Goal: Task Accomplishment & Management: Use online tool/utility

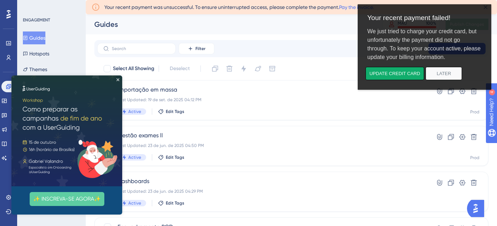
drag, startPoint x: 368, startPoint y: 33, endPoint x: 466, endPoint y: 52, distance: 100.1
click at [466, 52] on div "We just tried to charge your credit card, but unfortunately the payment did not…" at bounding box center [424, 44] width 125 height 45
click at [466, 57] on div "We just tried to charge your credit card, but unfortunately the payment did not…" at bounding box center [424, 44] width 125 height 45
click at [118, 79] on icon "Close Preview" at bounding box center [117, 79] width 3 height 3
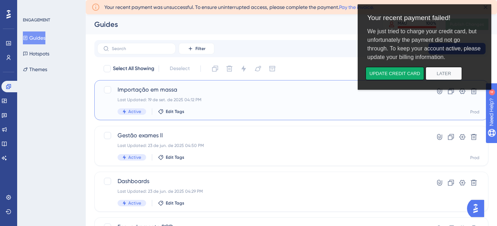
click at [222, 93] on span "Importação em massa" at bounding box center [262, 89] width 290 height 9
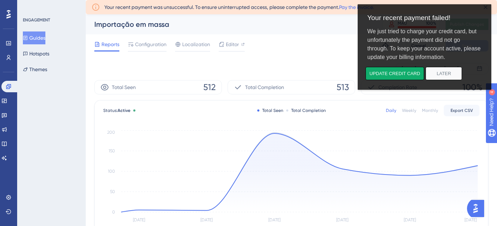
click at [232, 27] on div "Importação em massa" at bounding box center [229, 24] width 270 height 10
click at [448, 71] on button "Later" at bounding box center [443, 73] width 36 height 13
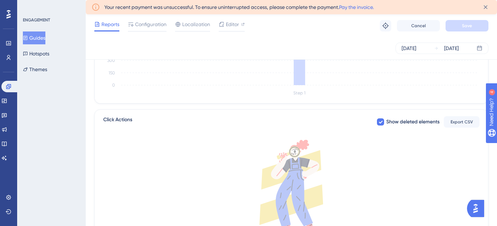
scroll to position [265, 0]
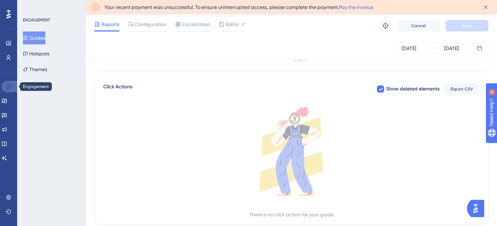
click at [11, 87] on icon at bounding box center [8, 86] width 5 height 5
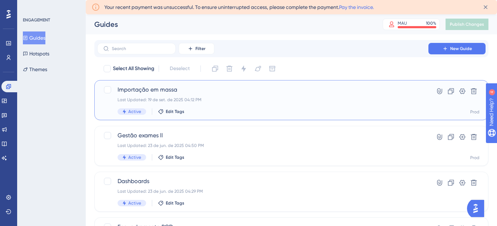
click at [357, 90] on span "Importação em massa" at bounding box center [262, 89] width 290 height 9
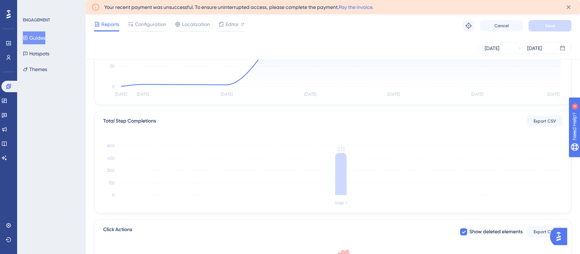
scroll to position [116, 0]
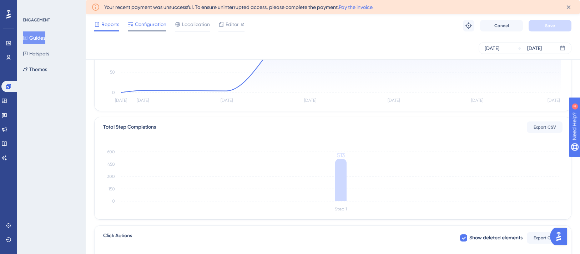
drag, startPoint x: 160, startPoint y: 35, endPoint x: 156, endPoint y: 30, distance: 6.1
click at [156, 31] on div "Reports Configuration Localization Editor Troubleshoot Cancel Save" at bounding box center [333, 25] width 495 height 23
click at [156, 28] on span "Configuration" at bounding box center [150, 24] width 31 height 9
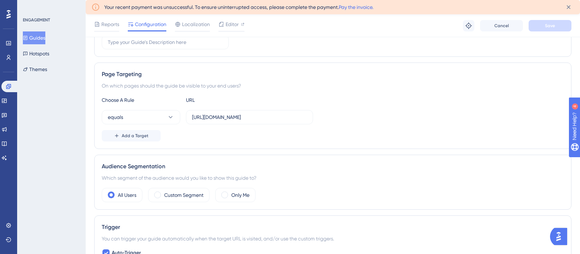
scroll to position [137, 0]
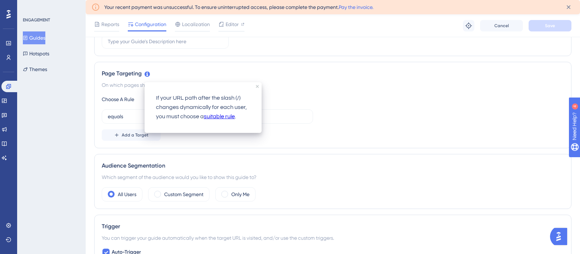
click at [217, 115] on link "suitable rule" at bounding box center [219, 116] width 31 height 9
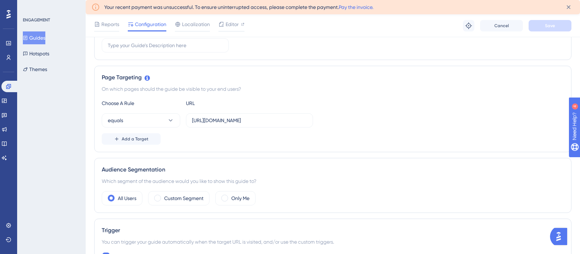
scroll to position [122, 0]
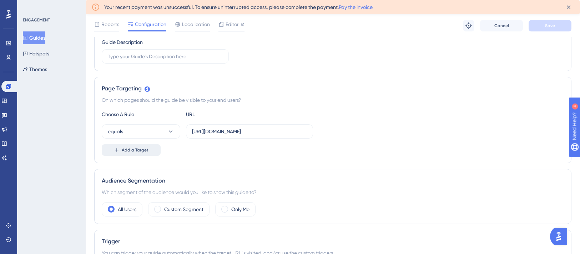
click at [136, 147] on span "Add a Target" at bounding box center [135, 150] width 27 height 6
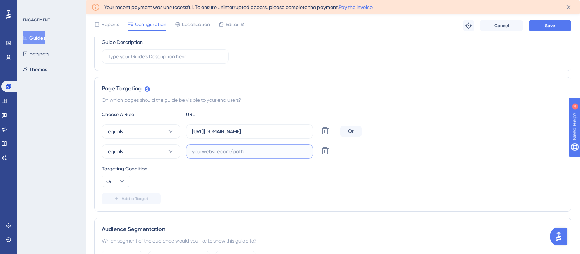
click at [214, 152] on input "text" at bounding box center [249, 151] width 115 height 8
click at [172, 153] on icon at bounding box center [170, 151] width 7 height 7
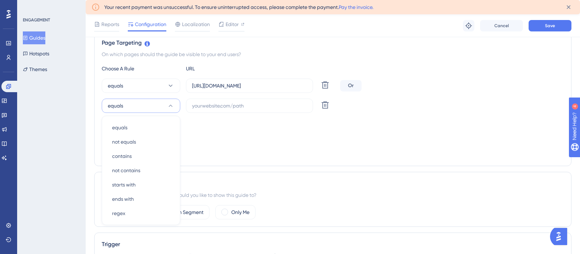
scroll to position [168, 0]
click at [152, 89] on button "equals" at bounding box center [141, 86] width 79 height 14
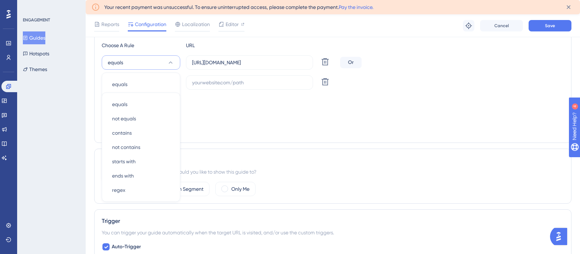
click at [380, 104] on div "Targeting Condition Or" at bounding box center [333, 106] width 462 height 23
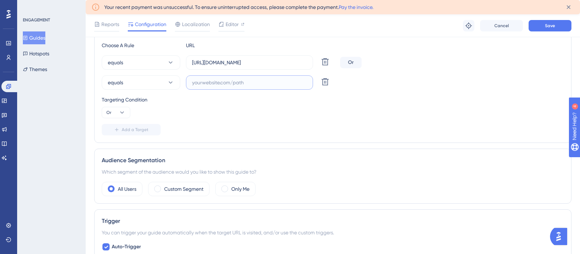
click at [212, 80] on input "text" at bounding box center [249, 83] width 115 height 8
click at [168, 81] on icon at bounding box center [170, 82] width 7 height 7
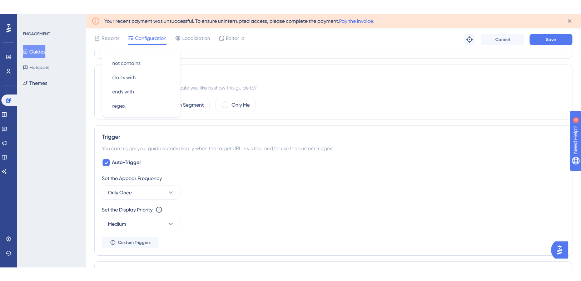
scroll to position [168, 0]
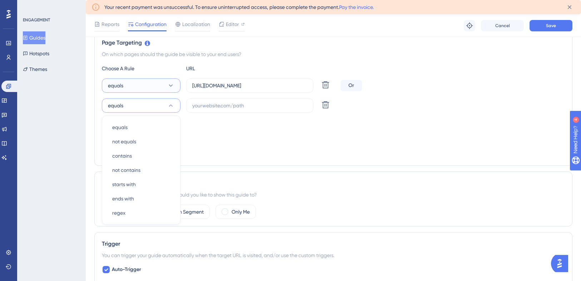
click at [126, 89] on button "equals" at bounding box center [141, 86] width 79 height 14
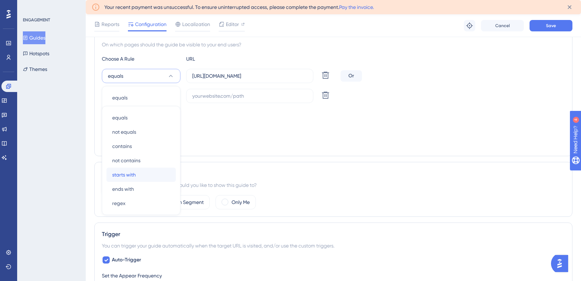
click at [132, 175] on span "starts with" at bounding box center [124, 175] width 24 height 9
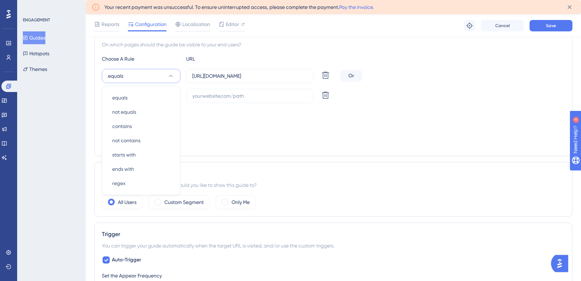
click at [138, 76] on button "equals" at bounding box center [141, 76] width 79 height 14
click at [141, 96] on button "starts with" at bounding box center [141, 96] width 79 height 14
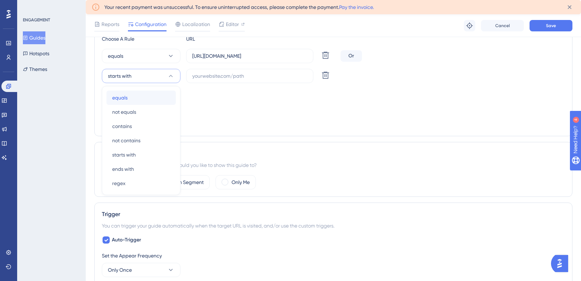
click at [141, 99] on div "equals equals" at bounding box center [141, 98] width 58 height 14
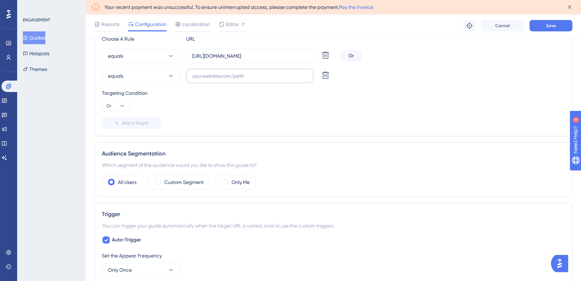
click at [233, 82] on label at bounding box center [249, 76] width 127 height 14
click at [233, 80] on input "text" at bounding box center [249, 76] width 115 height 8
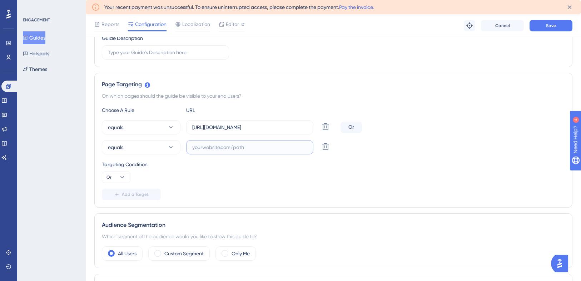
scroll to position [124, 0]
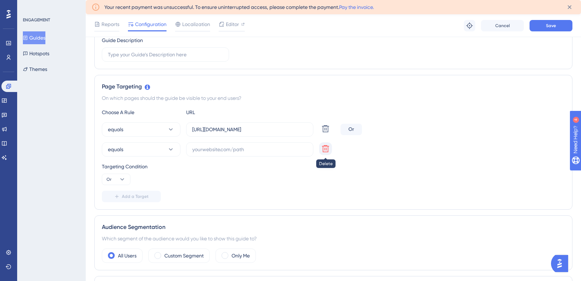
click at [323, 151] on icon at bounding box center [325, 148] width 7 height 7
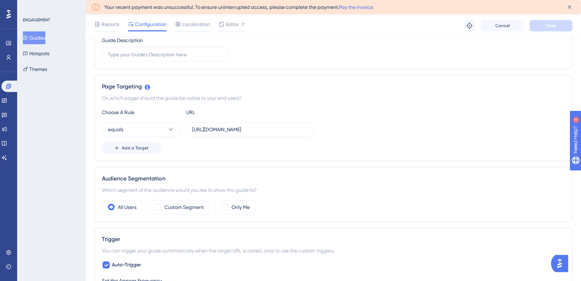
click at [34, 36] on button "Guides" at bounding box center [34, 37] width 22 height 13
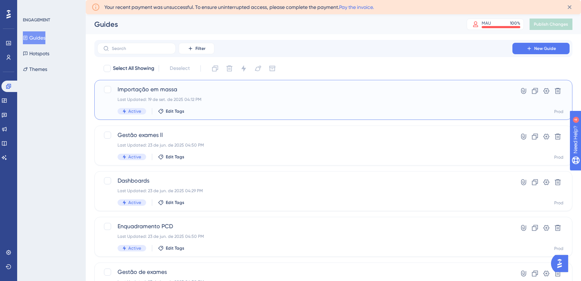
click at [215, 91] on span "Importação em massa" at bounding box center [304, 89] width 374 height 9
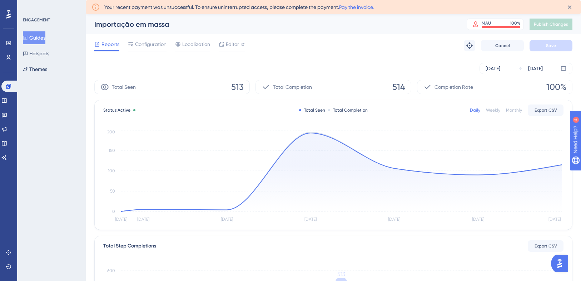
click at [45, 42] on button "Guides" at bounding box center [34, 37] width 22 height 13
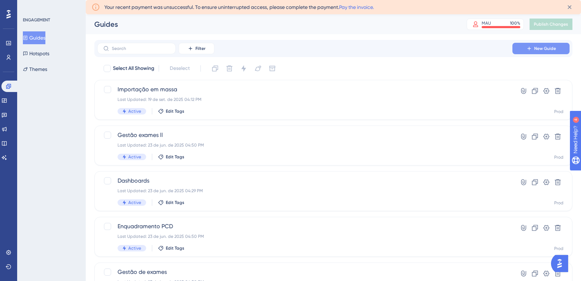
click at [502, 50] on span "New Guide" at bounding box center [545, 49] width 22 height 6
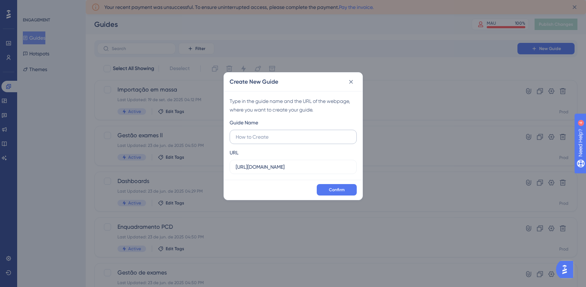
click at [277, 137] on input "text" at bounding box center [293, 137] width 115 height 8
click at [299, 165] on input "[URL][DOMAIN_NAME]" at bounding box center [293, 167] width 115 height 8
click at [283, 164] on input "[URL][DOMAIN_NAME]" at bounding box center [293, 167] width 115 height 8
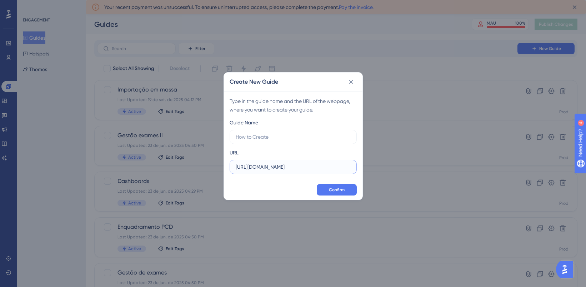
click at [285, 169] on input "[URL][DOMAIN_NAME]" at bounding box center [293, 167] width 115 height 8
paste input "/colaboradores/importacao-lote?step=0"
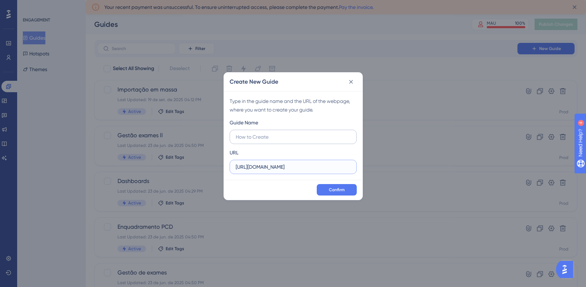
type input "[URL][DOMAIN_NAME]"
click at [284, 140] on input "text" at bounding box center [293, 137] width 115 height 8
type input "Instruções"
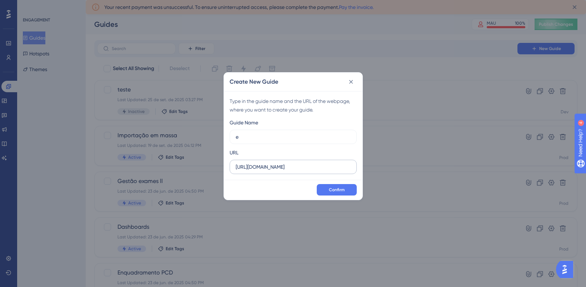
type input "e"
click at [293, 164] on input "[URL][DOMAIN_NAME]" at bounding box center [293, 167] width 115 height 8
paste input "/colaboradores/importacao-lote?step=0"
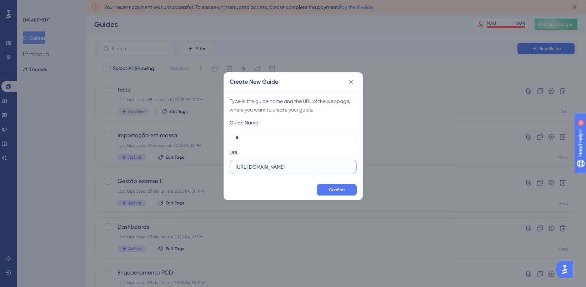
scroll to position [0, 35]
type input "[URL][DOMAIN_NAME]"
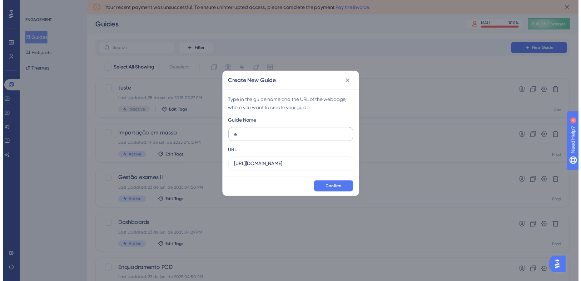
scroll to position [0, 0]
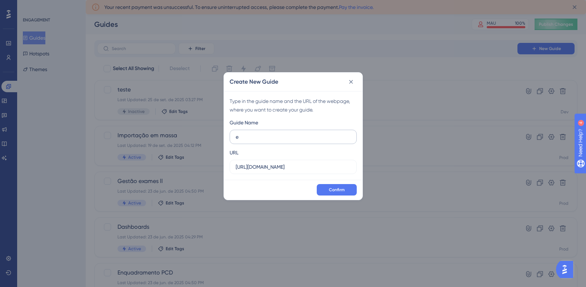
click at [260, 142] on label "e" at bounding box center [293, 137] width 127 height 14
click at [260, 141] on input "e" at bounding box center [293, 137] width 115 height 8
drag, startPoint x: 247, startPoint y: 136, endPoint x: 231, endPoint y: 135, distance: 16.1
click at [231, 135] on label "e" at bounding box center [293, 137] width 127 height 14
type input "Instruções de importação"
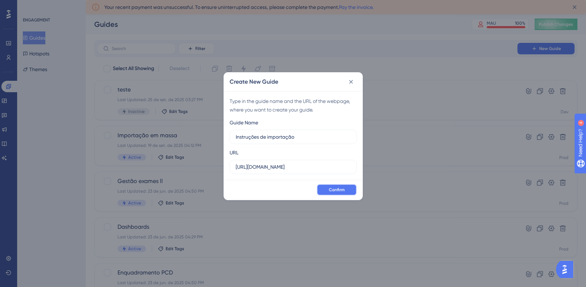
click at [340, 191] on span "Confirm" at bounding box center [337, 190] width 16 height 6
